Goal: Navigation & Orientation: Go to known website

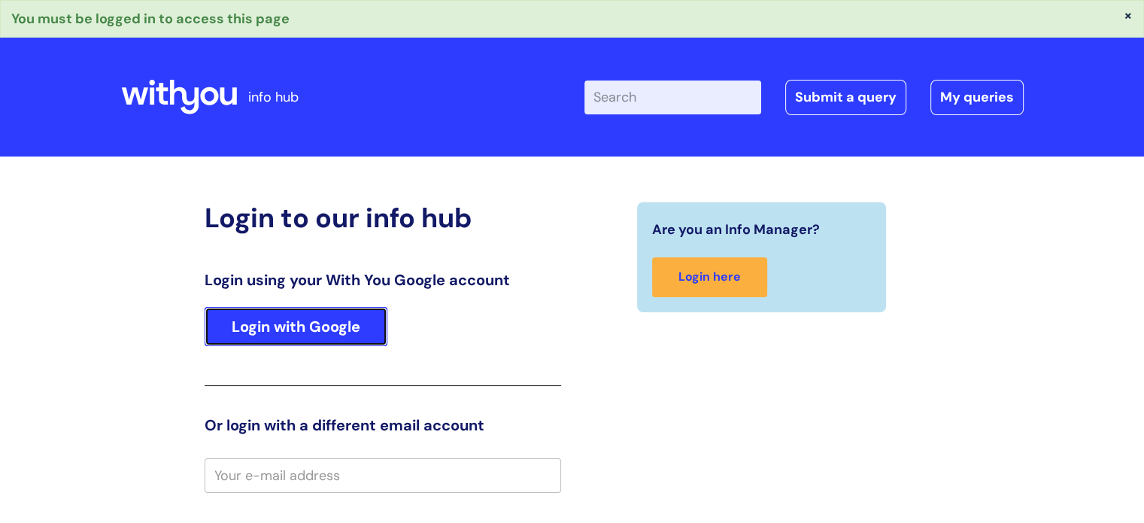
click at [335, 334] on link "Login with Google" at bounding box center [296, 326] width 183 height 39
